Goal: Information Seeking & Learning: Learn about a topic

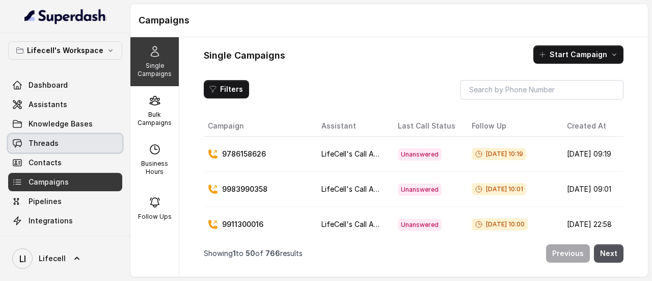
click at [69, 141] on link "Threads" at bounding box center [65, 143] width 114 height 18
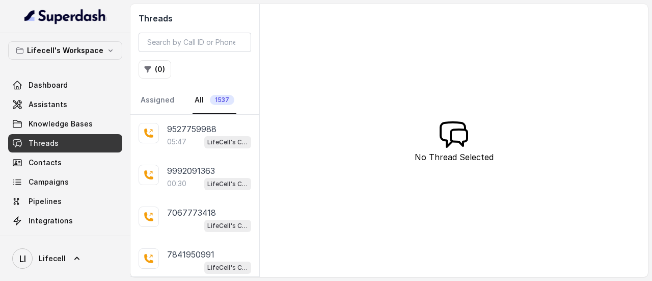
scroll to position [21, 0]
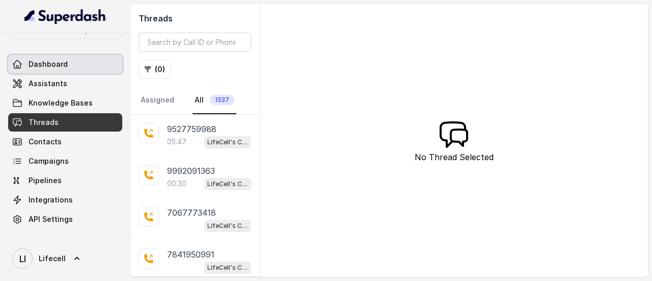
click at [69, 65] on link "Dashboard" at bounding box center [65, 64] width 114 height 18
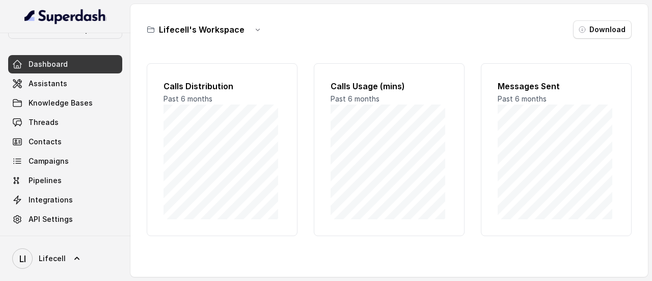
scroll to position [117, 0]
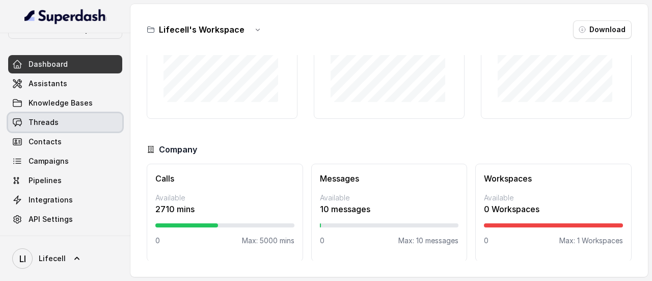
click at [47, 128] on link "Threads" at bounding box center [65, 122] width 114 height 18
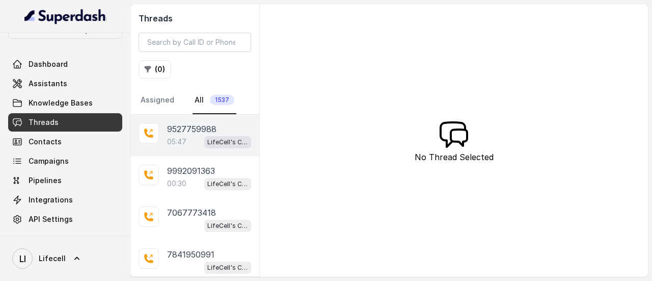
click at [190, 128] on p "9527759988" at bounding box center [191, 129] width 49 height 12
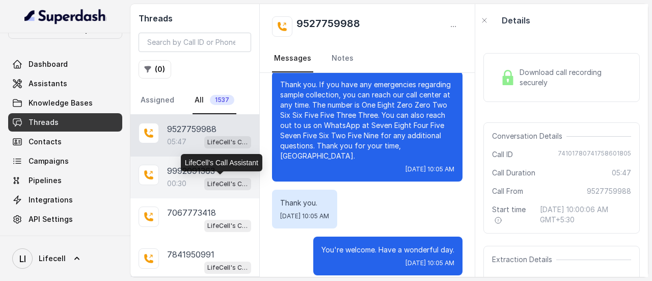
click at [219, 183] on p "LifeCell's Call Assistant" at bounding box center [227, 184] width 41 height 10
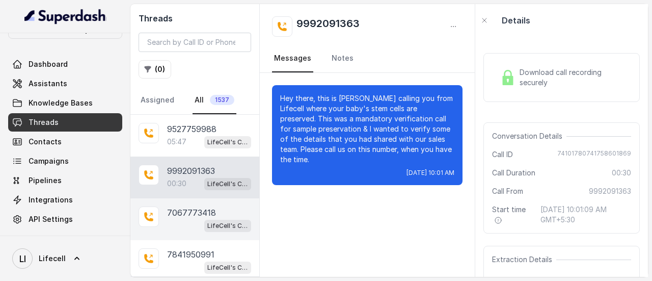
click at [213, 212] on p "7067773418" at bounding box center [191, 212] width 49 height 12
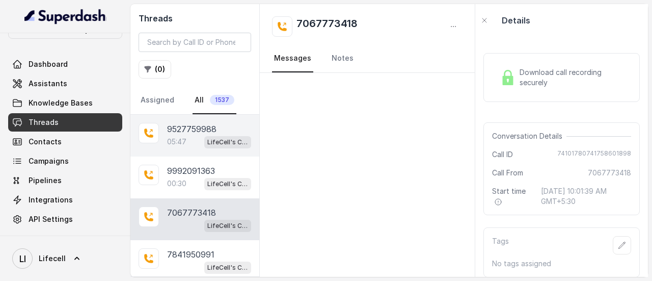
click at [248, 142] on div "9527759988 05:47 LifeCell's Call Assistant" at bounding box center [194, 136] width 129 height 42
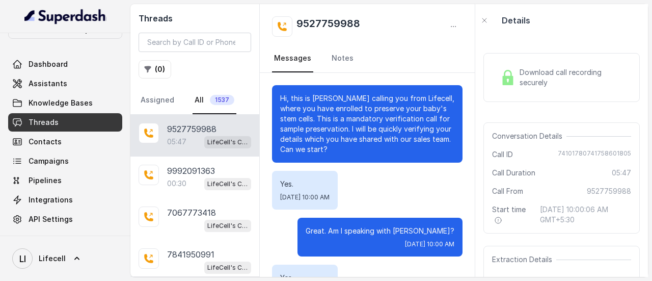
scroll to position [2680, 0]
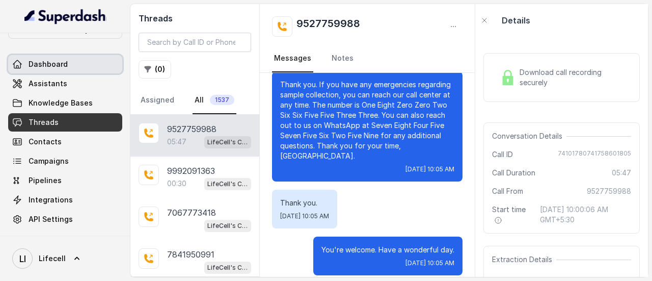
click at [70, 62] on link "Dashboard" at bounding box center [65, 64] width 114 height 18
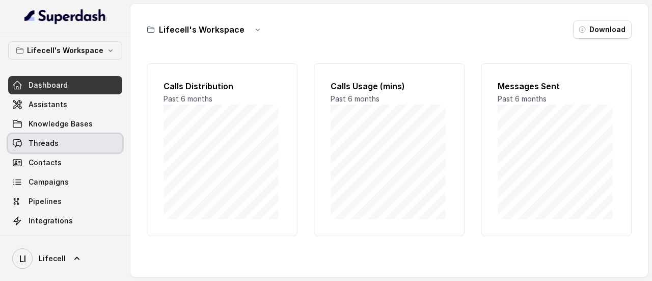
click at [57, 138] on link "Threads" at bounding box center [65, 143] width 114 height 18
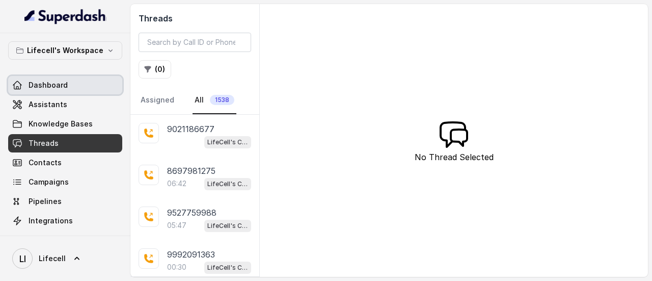
click at [77, 78] on link "Dashboard" at bounding box center [65, 85] width 114 height 18
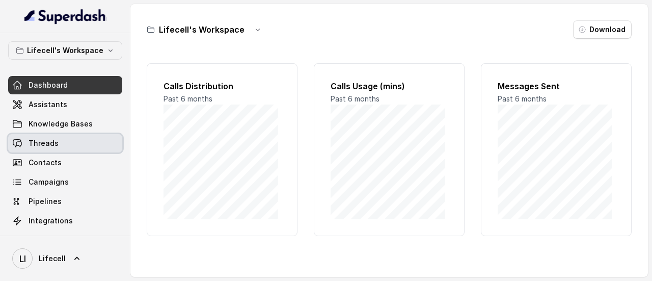
click at [43, 143] on span "Threads" at bounding box center [44, 143] width 30 height 10
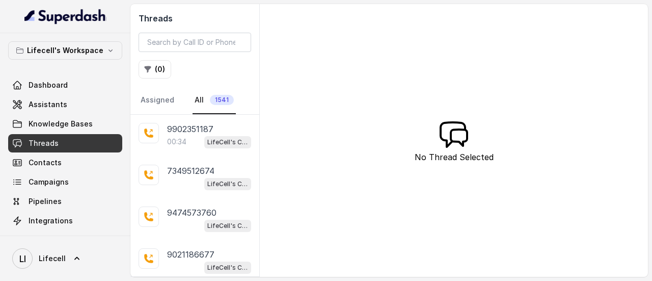
click at [235, 130] on div "9902351187" at bounding box center [209, 129] width 84 height 12
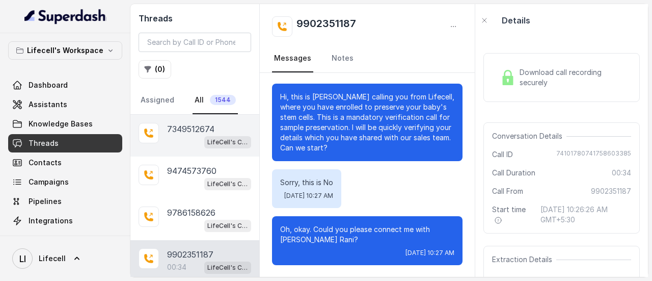
click at [188, 142] on div "LifeCell's Call Assistant" at bounding box center [209, 141] width 84 height 13
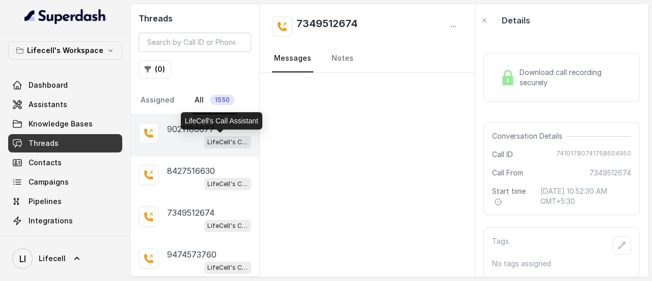
click at [207, 138] on p "LifeCell's Call Assistant" at bounding box center [227, 142] width 41 height 10
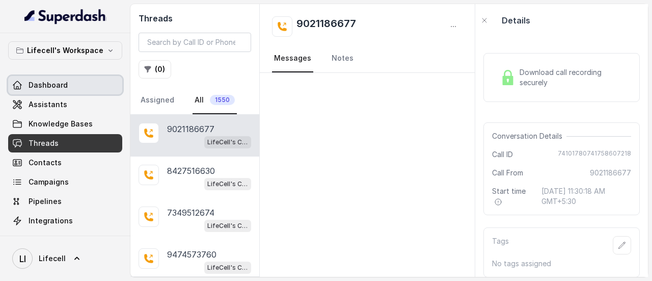
click at [69, 82] on link "Dashboard" at bounding box center [65, 85] width 114 height 18
